Goal: Task Accomplishment & Management: Manage account settings

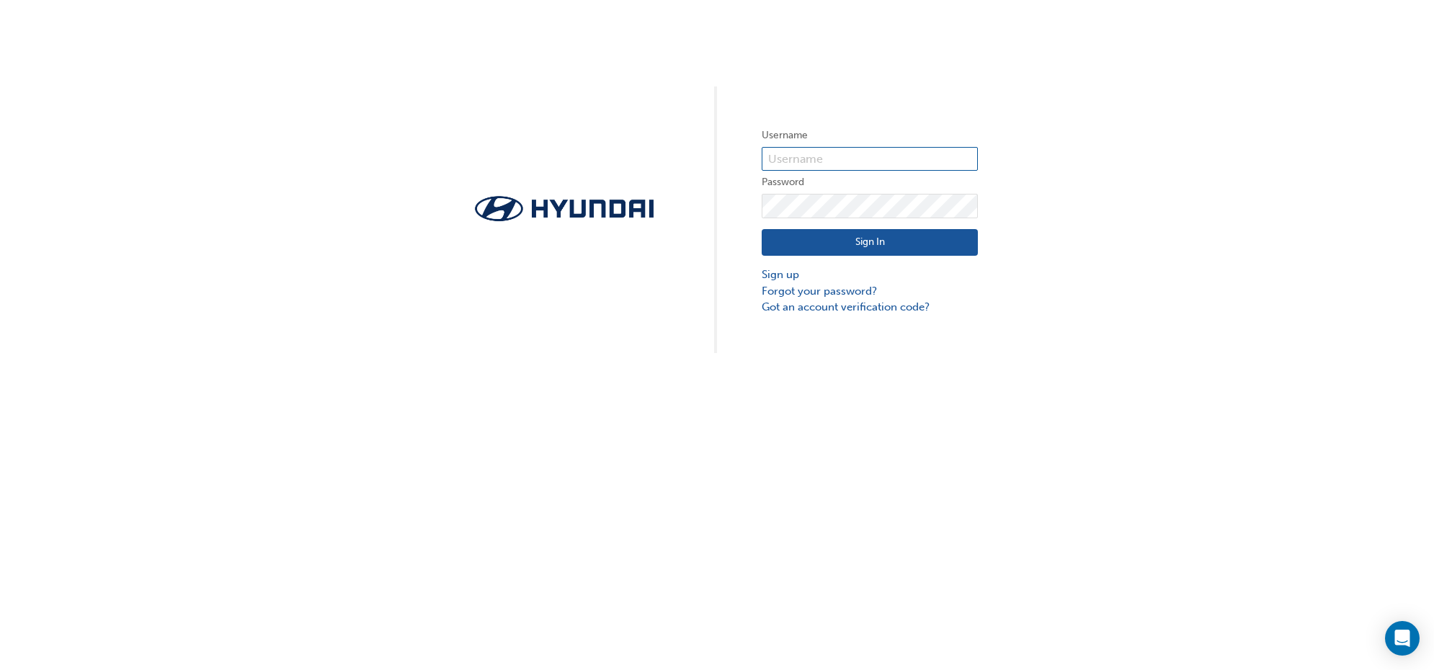
click at [820, 161] on input "text" at bounding box center [870, 159] width 216 height 25
type input "32447"
click button "Sign In" at bounding box center [870, 242] width 216 height 27
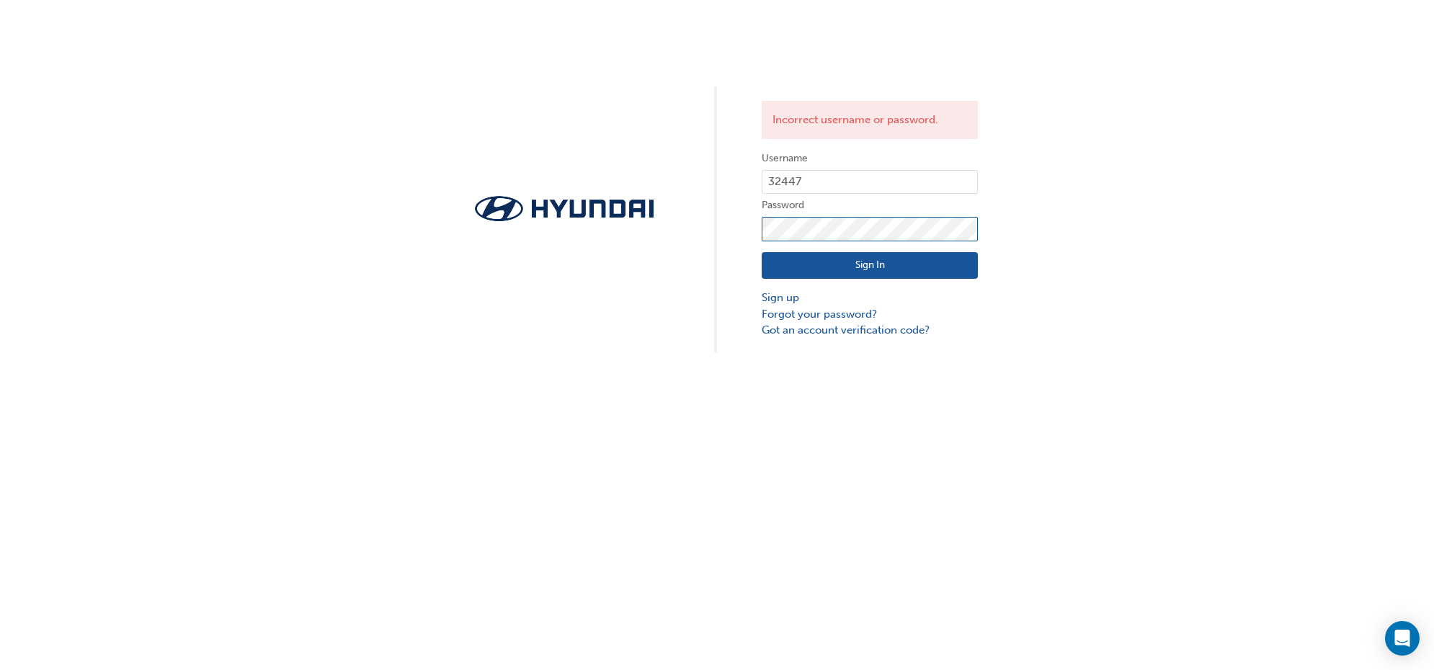
click button "Sign In" at bounding box center [870, 265] width 216 height 27
click at [804, 318] on link "Forgot your password?" at bounding box center [870, 314] width 216 height 17
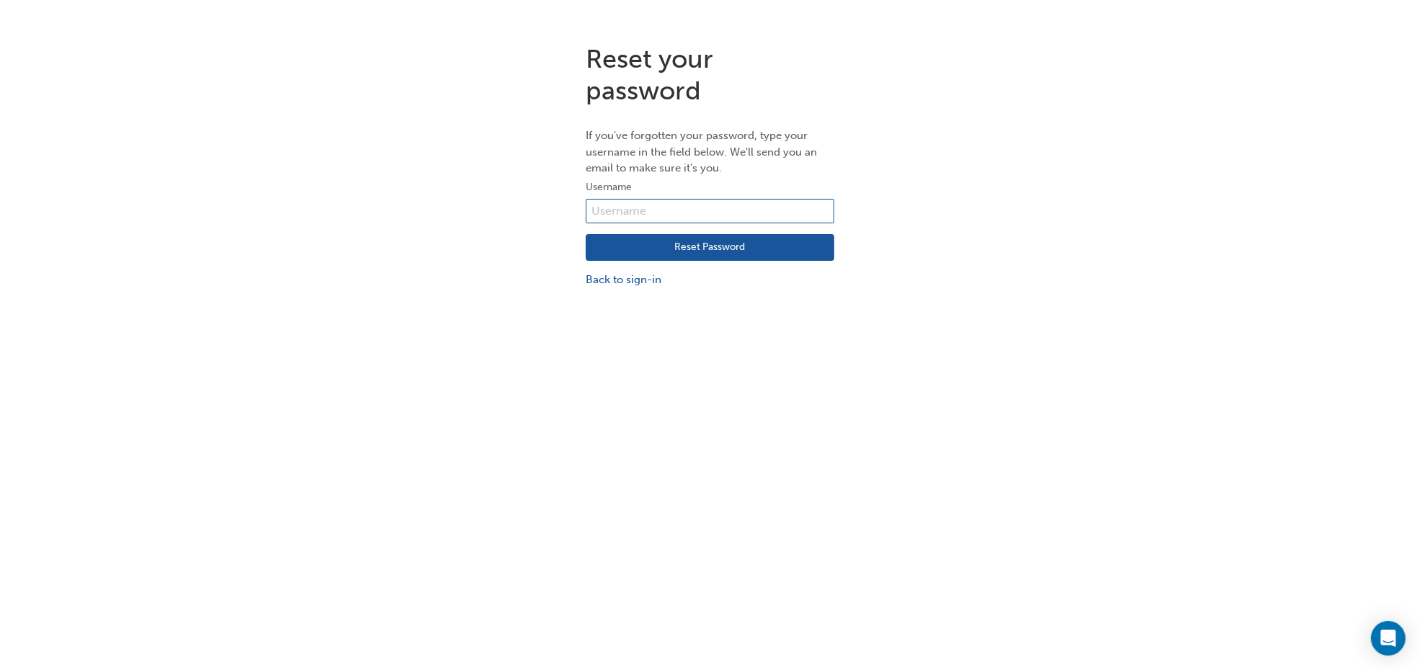
click at [616, 218] on input "text" at bounding box center [710, 211] width 249 height 25
type input "32447"
click at [687, 254] on button "Reset Password" at bounding box center [710, 247] width 249 height 27
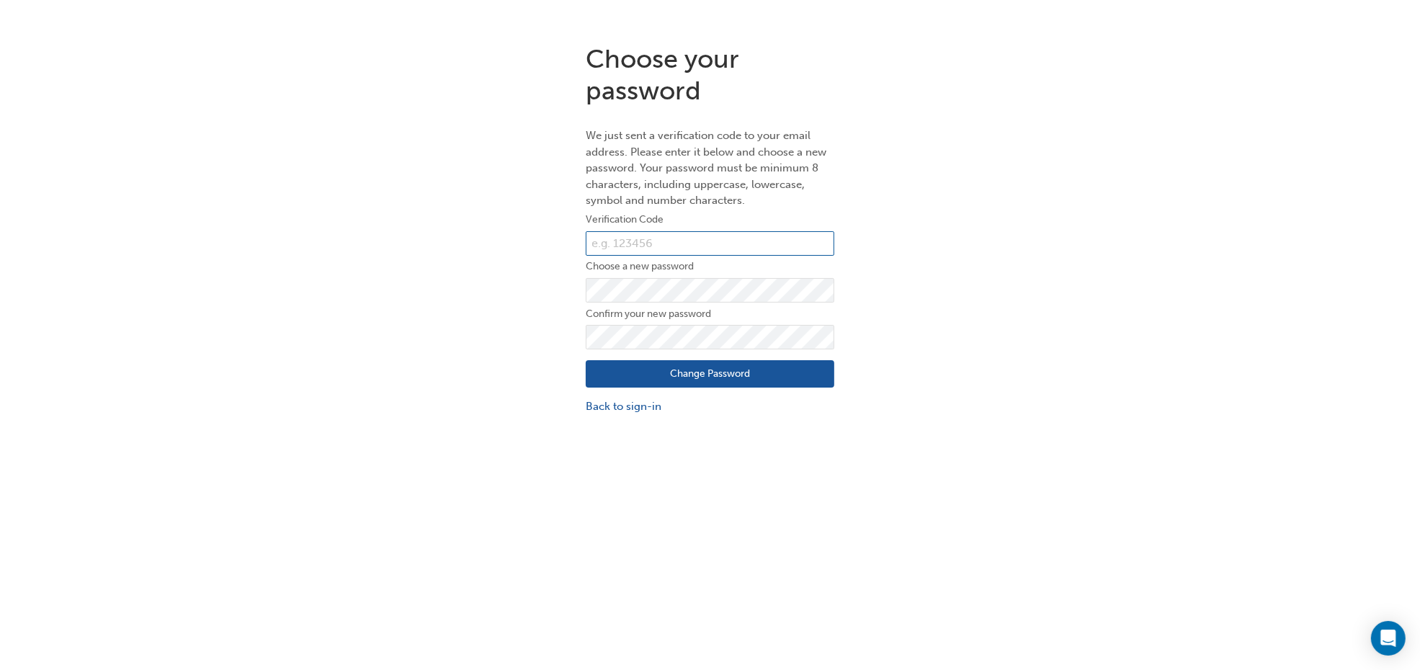
click at [628, 242] on input "text" at bounding box center [710, 243] width 249 height 25
paste input "358117"
type input "358117"
click at [681, 380] on button "Change Password" at bounding box center [710, 373] width 249 height 27
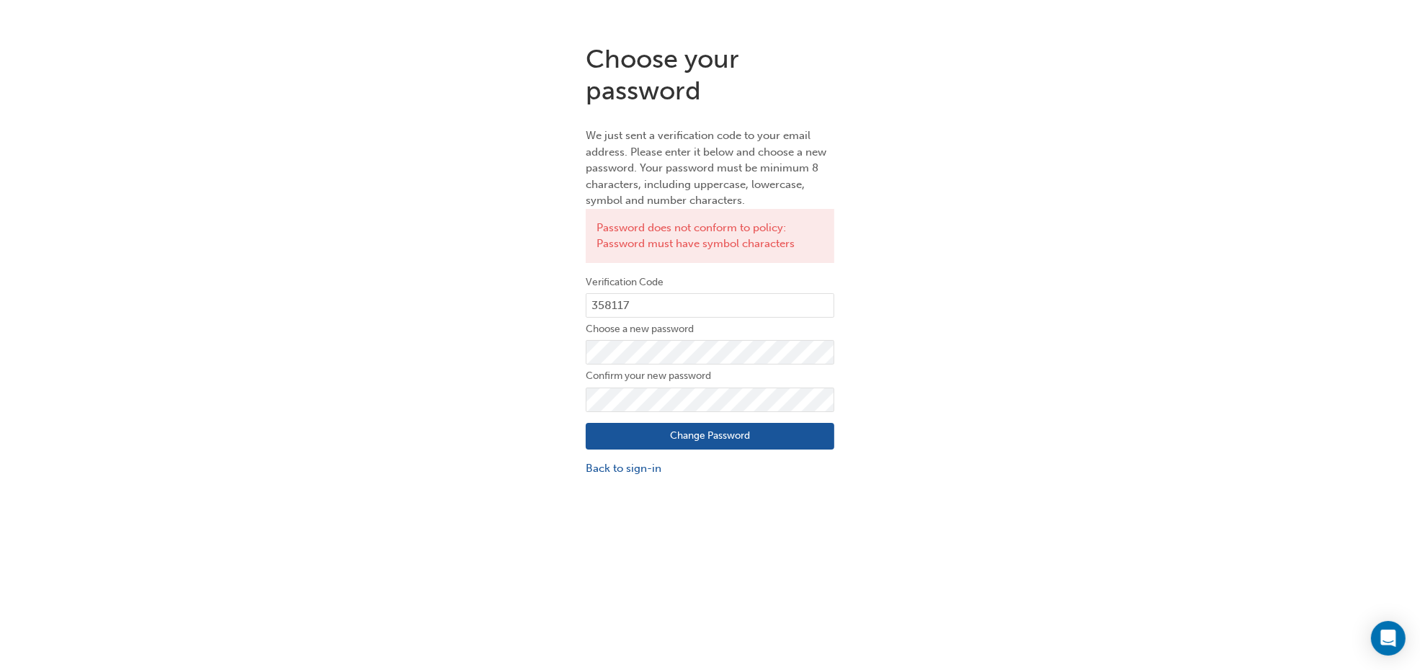
click at [718, 441] on button "Change Password" at bounding box center [710, 436] width 249 height 27
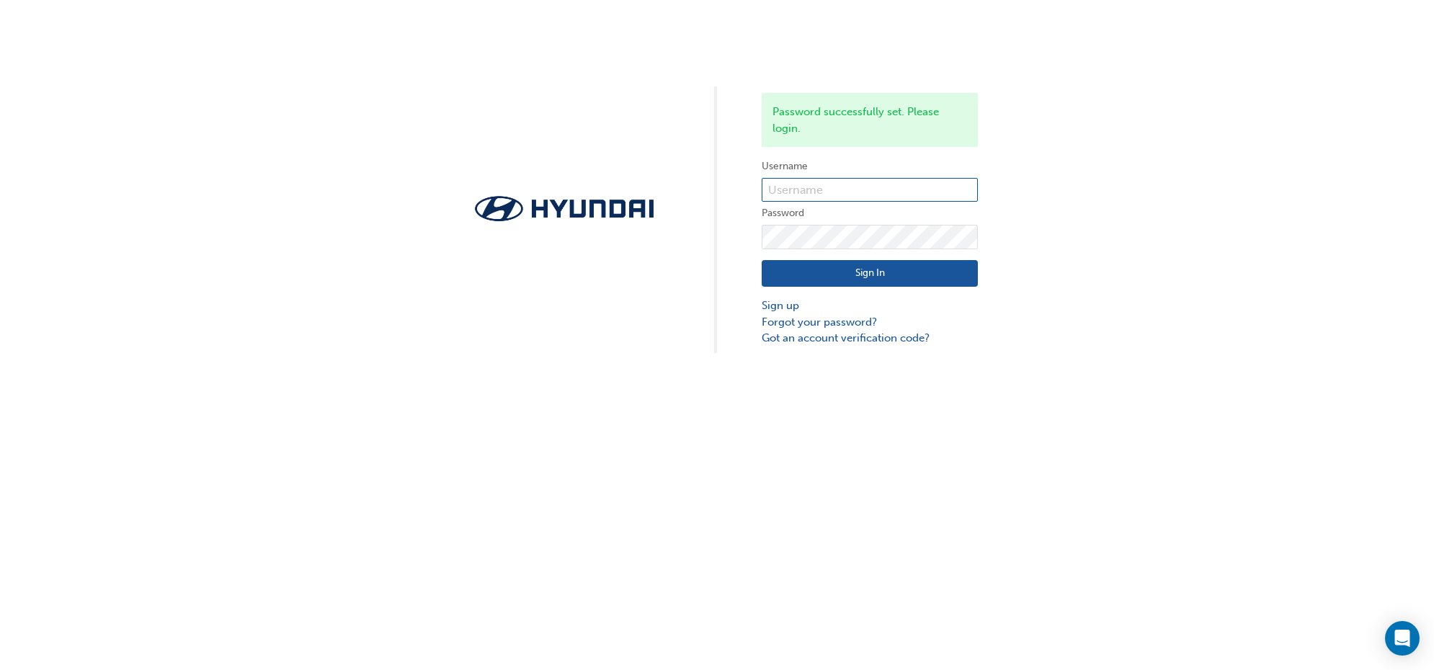
click at [836, 200] on input "text" at bounding box center [870, 190] width 216 height 25
type input "32447"
click button "Sign In" at bounding box center [870, 273] width 216 height 27
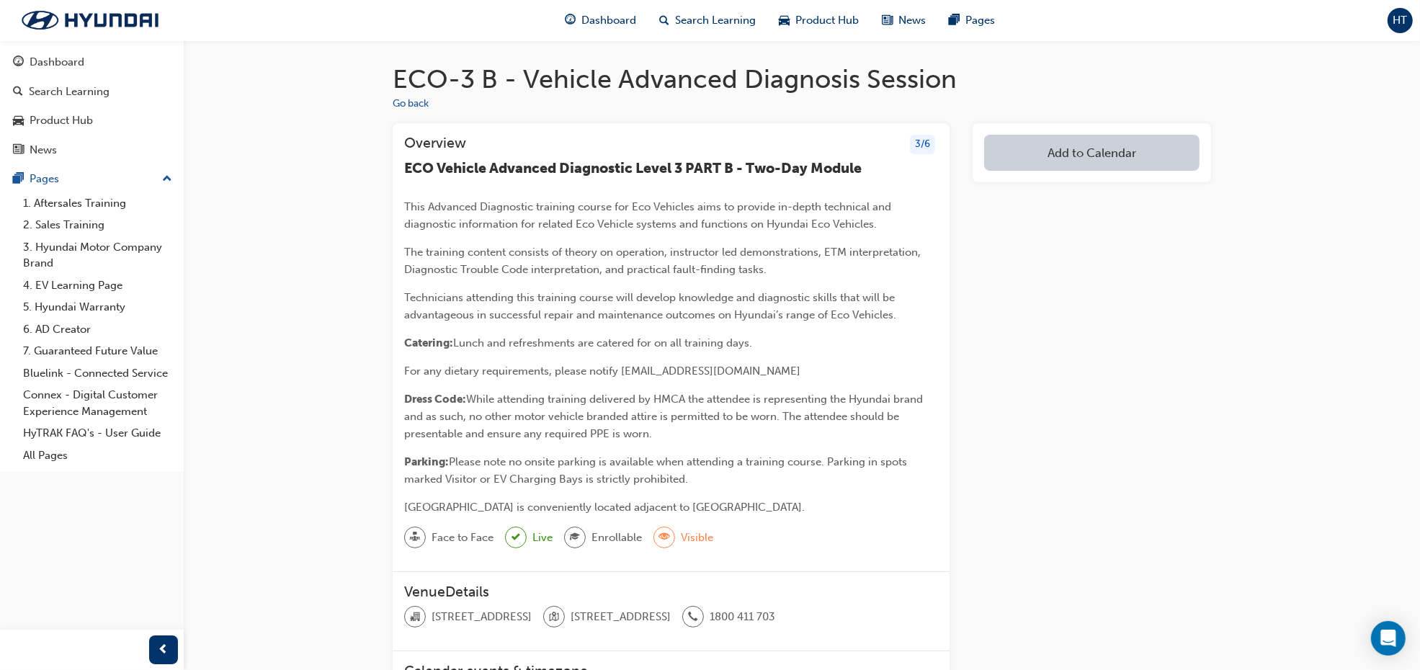
click at [917, 138] on div "3 / 6" at bounding box center [922, 144] width 25 height 19
click at [922, 148] on div "3 / 6" at bounding box center [922, 144] width 25 height 19
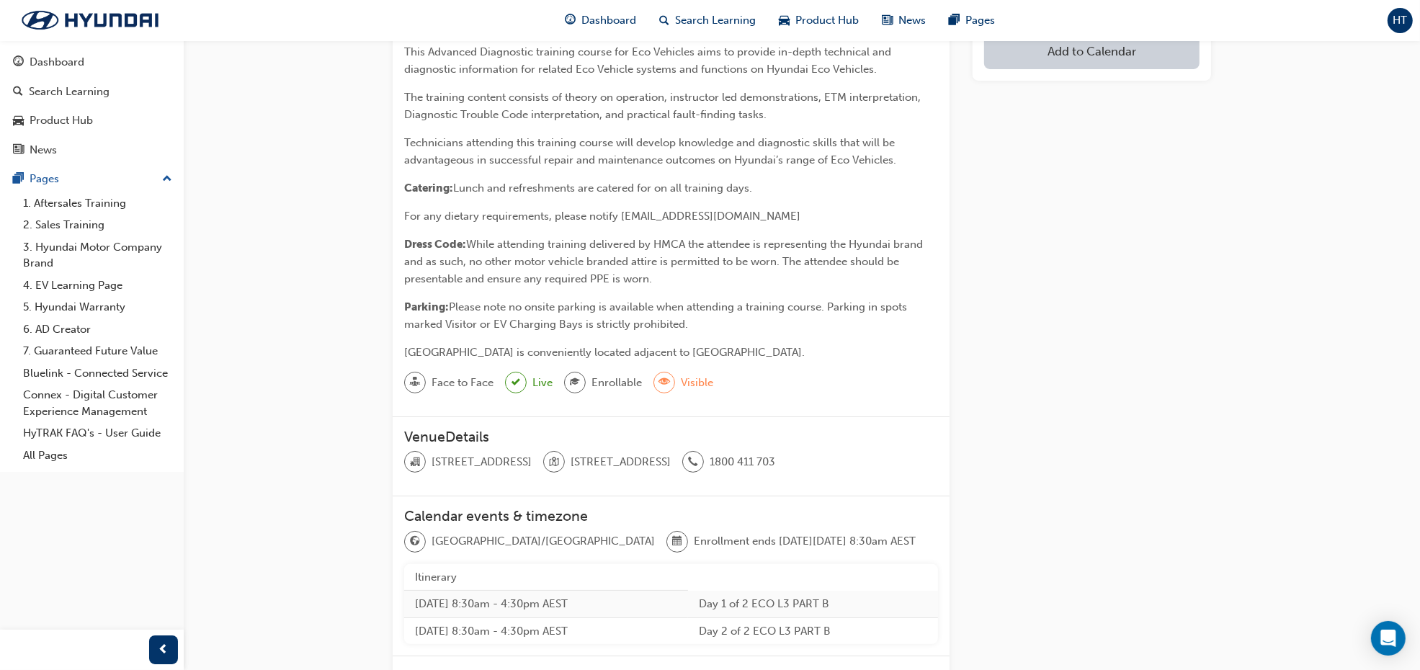
scroll to position [180, 0]
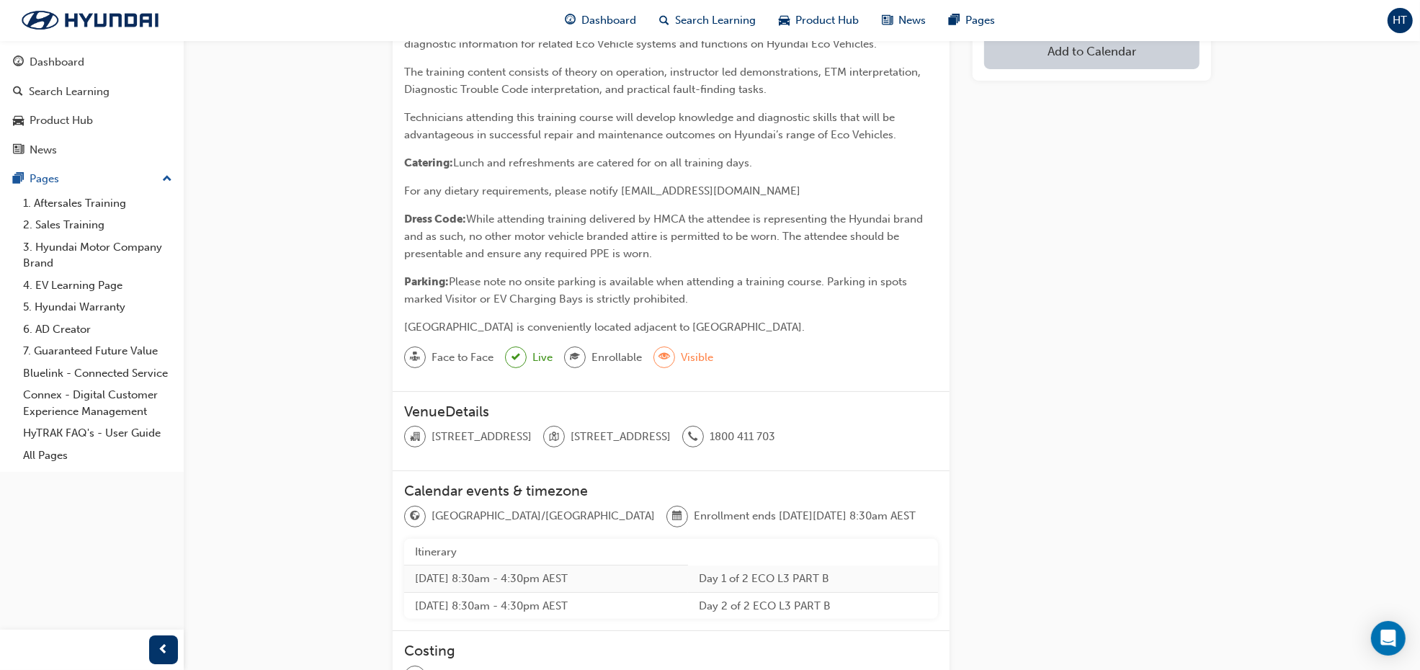
click at [578, 355] on span "graduationCap-icon" at bounding box center [575, 357] width 10 height 19
click at [447, 360] on span "Face to Face" at bounding box center [463, 358] width 62 height 17
click at [693, 360] on span "Visible" at bounding box center [697, 358] width 32 height 17
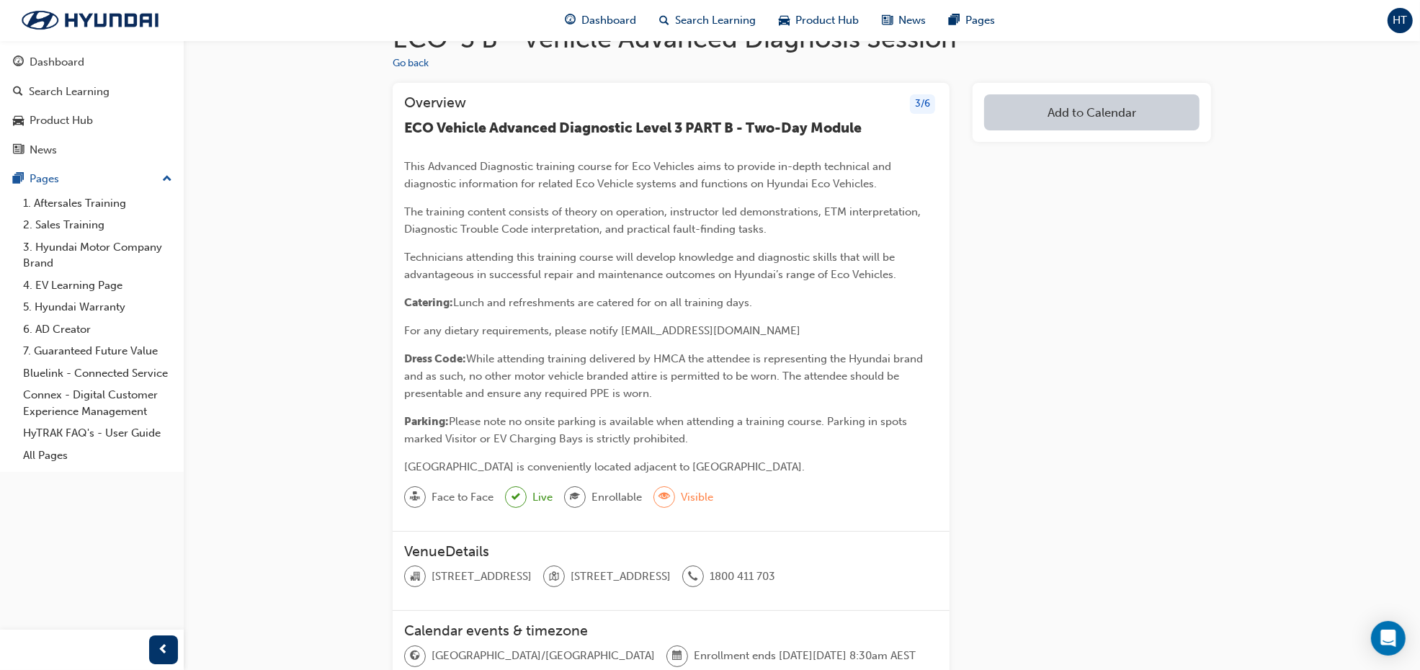
scroll to position [0, 0]
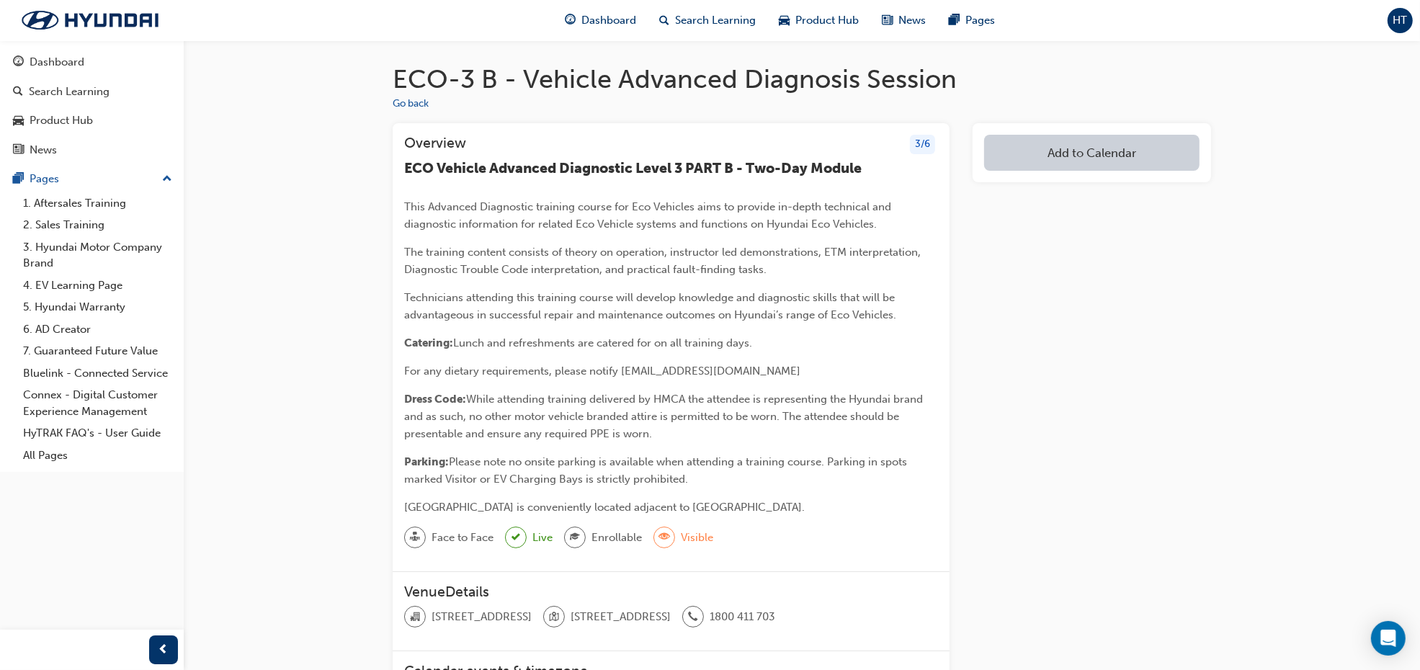
click at [1103, 386] on div "Add to Calendar" at bounding box center [1092, 593] width 239 height 940
click at [605, 14] on span "Dashboard" at bounding box center [609, 20] width 55 height 17
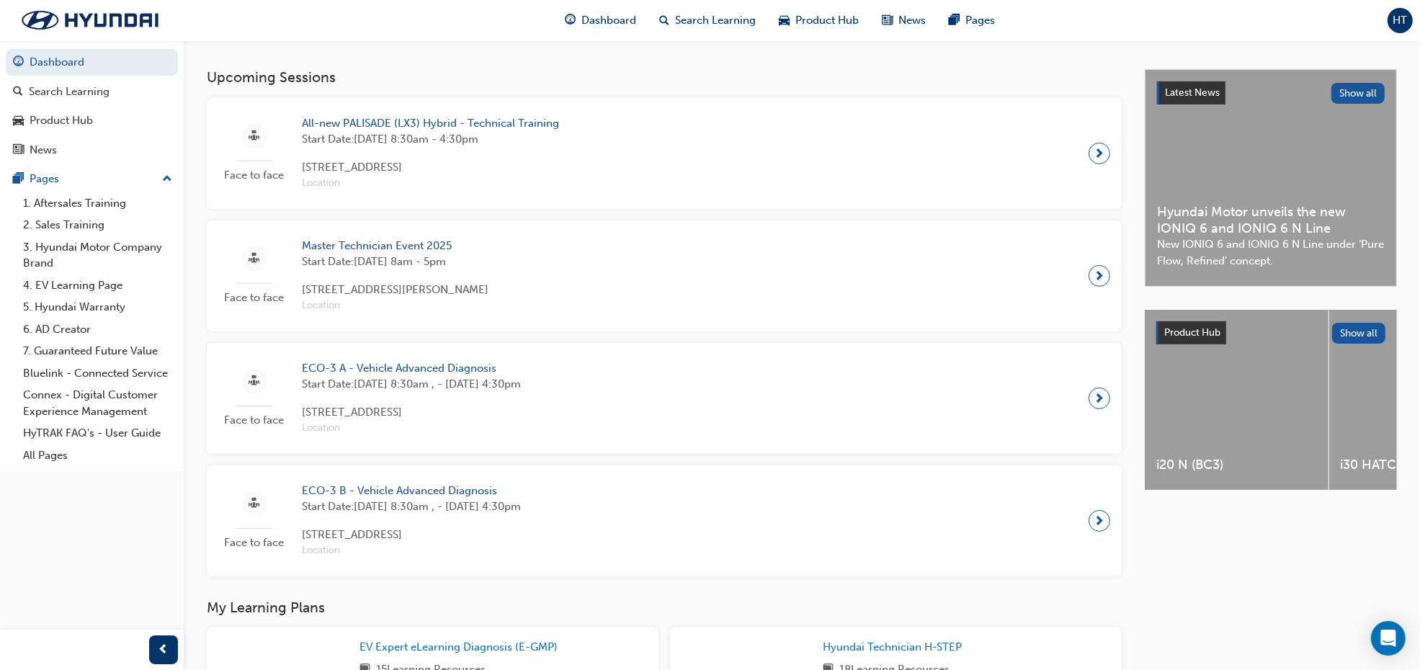
scroll to position [270, 0]
